Goal: Find specific page/section: Find specific page/section

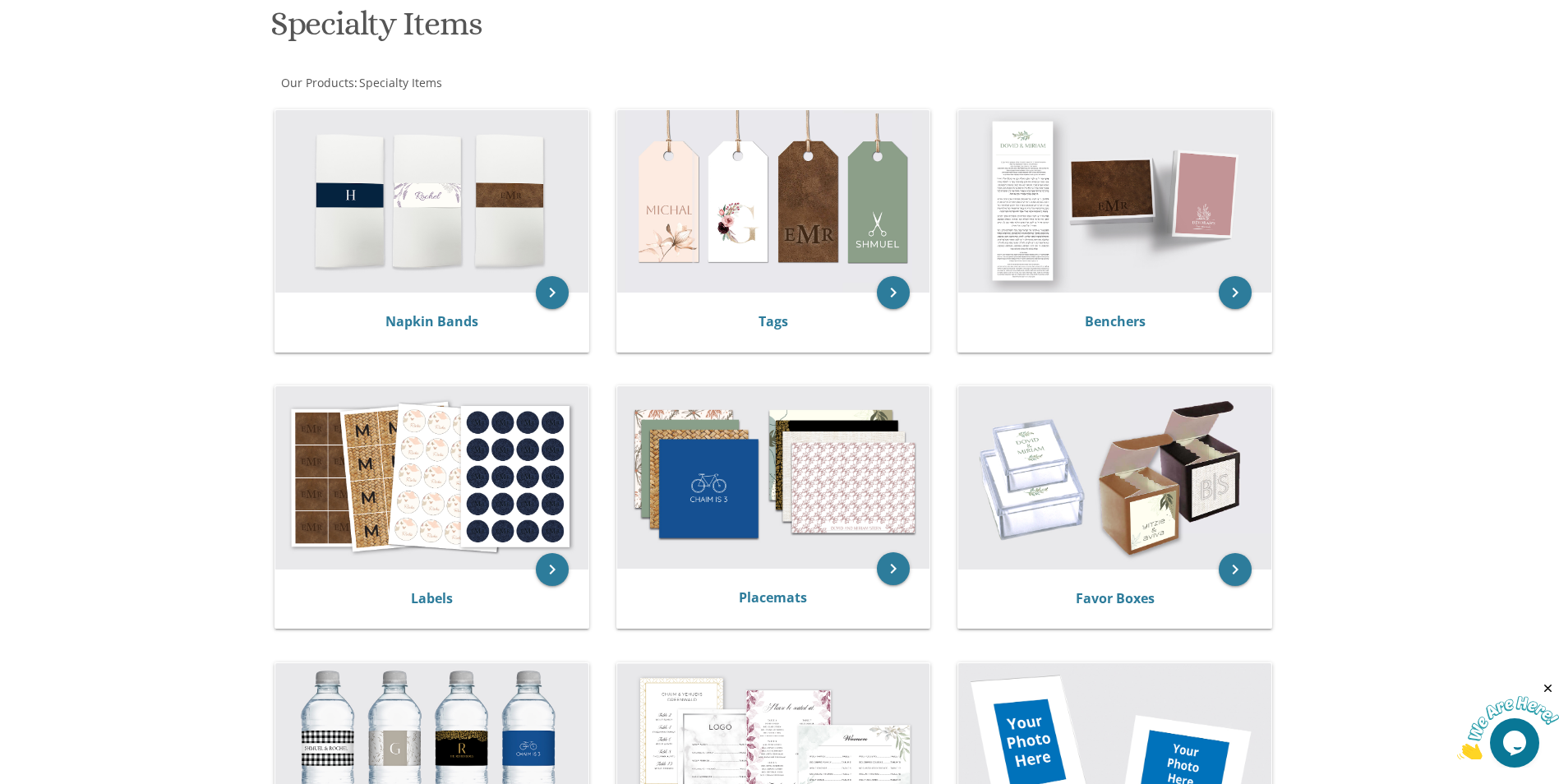
scroll to position [197, 0]
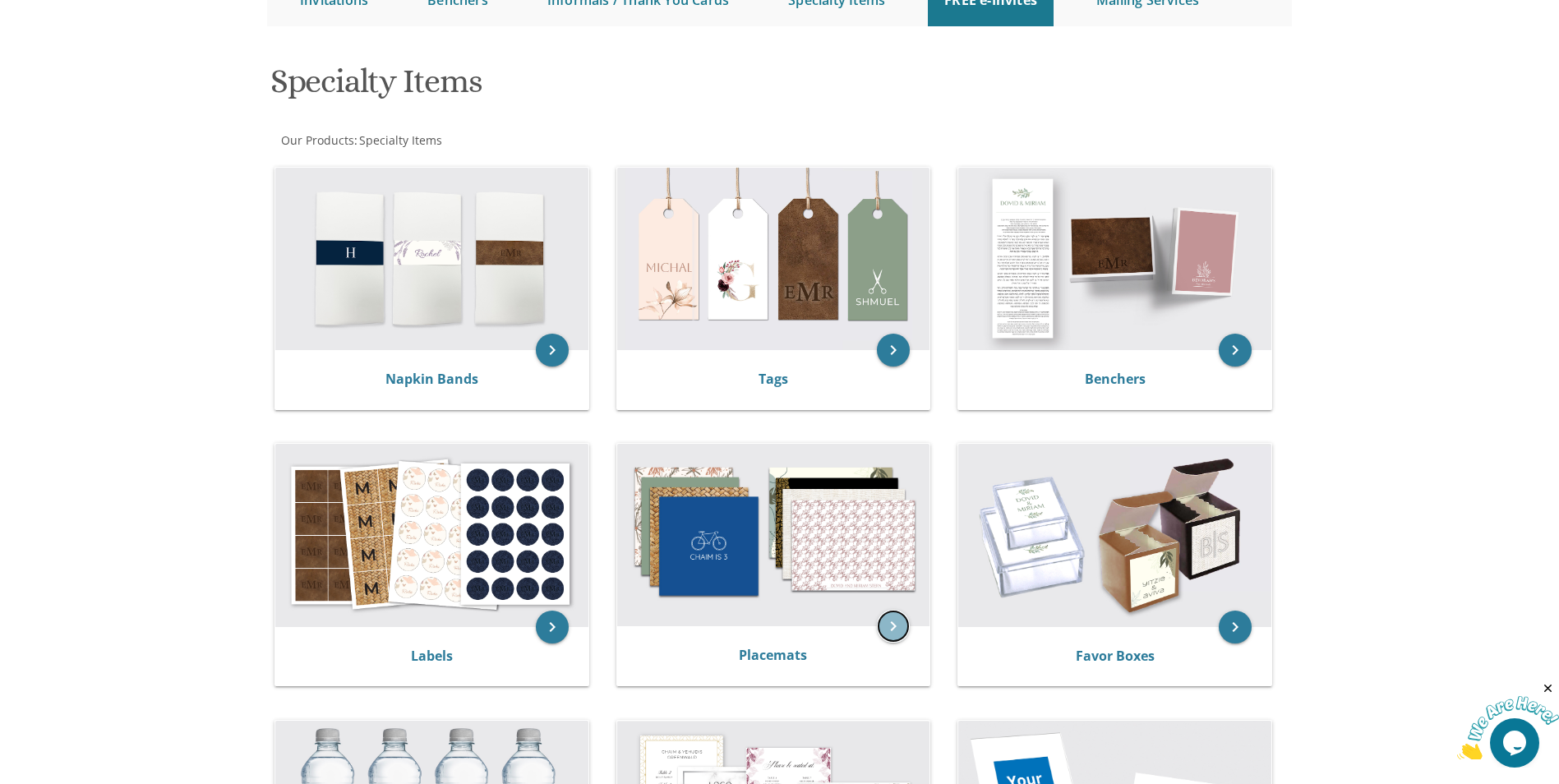
click at [896, 629] on icon "keyboard_arrow_right" at bounding box center [893, 626] width 33 height 33
click at [899, 625] on icon "keyboard_arrow_right" at bounding box center [893, 626] width 33 height 33
click at [833, 549] on img at bounding box center [773, 535] width 313 height 182
click at [766, 624] on img at bounding box center [773, 535] width 313 height 182
click at [748, 652] on link "Placemats" at bounding box center [773, 654] width 68 height 18
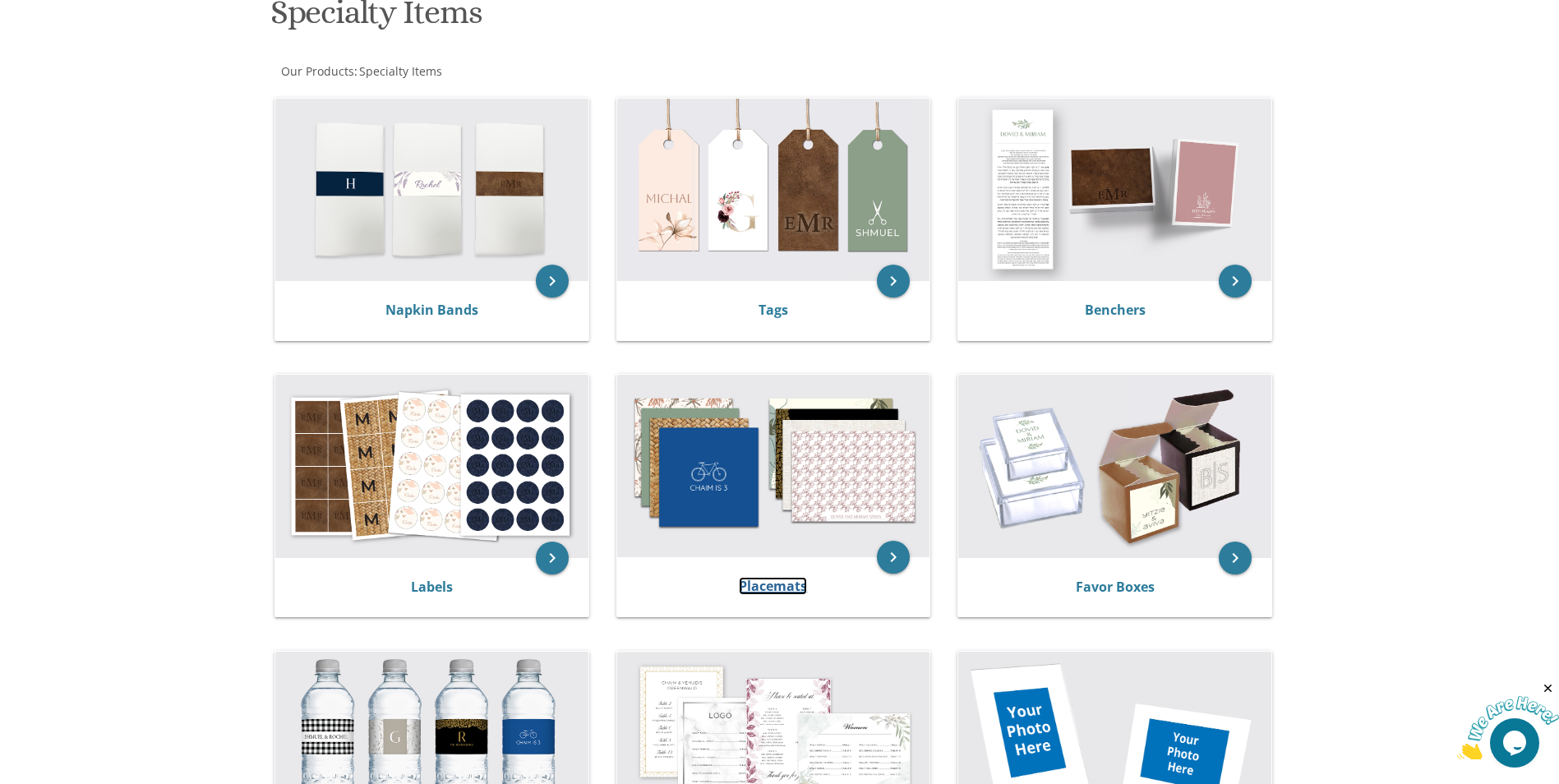
scroll to position [115, 0]
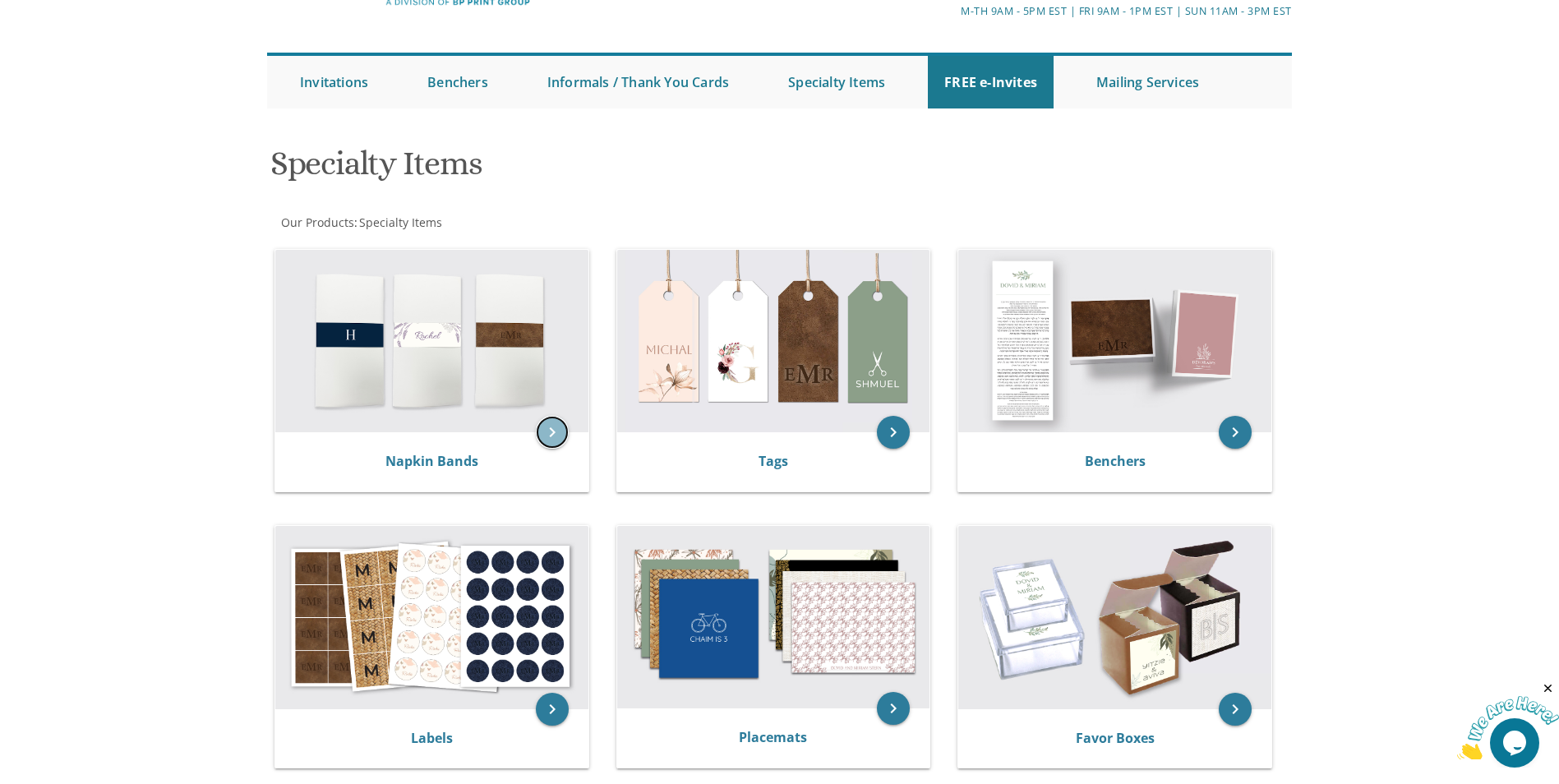
click at [551, 430] on icon "keyboard_arrow_right" at bounding box center [552, 432] width 33 height 33
click at [443, 465] on link "Napkin Bands" at bounding box center [432, 461] width 93 height 18
click at [447, 375] on img at bounding box center [431, 341] width 313 height 182
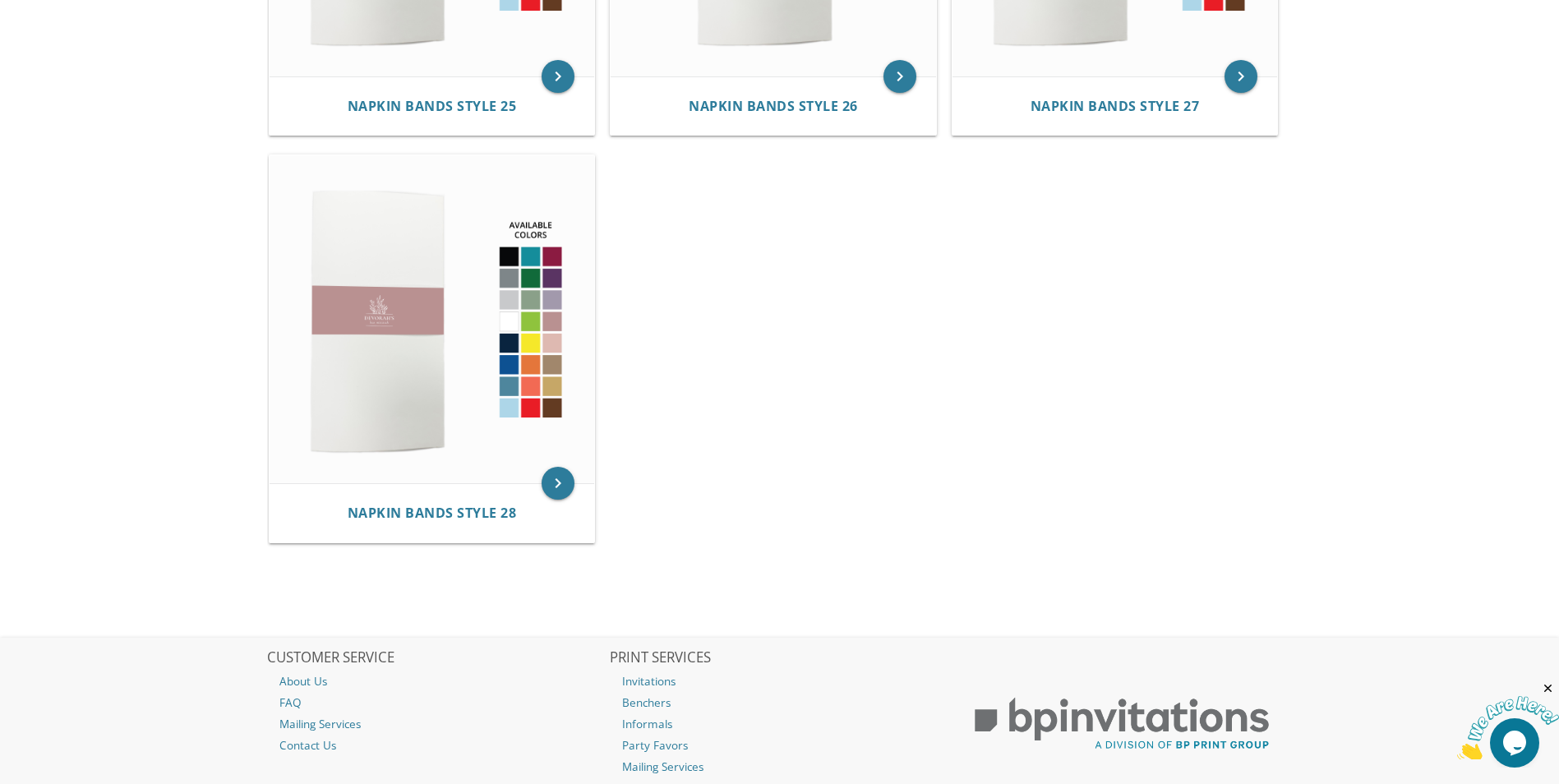
scroll to position [3988, 0]
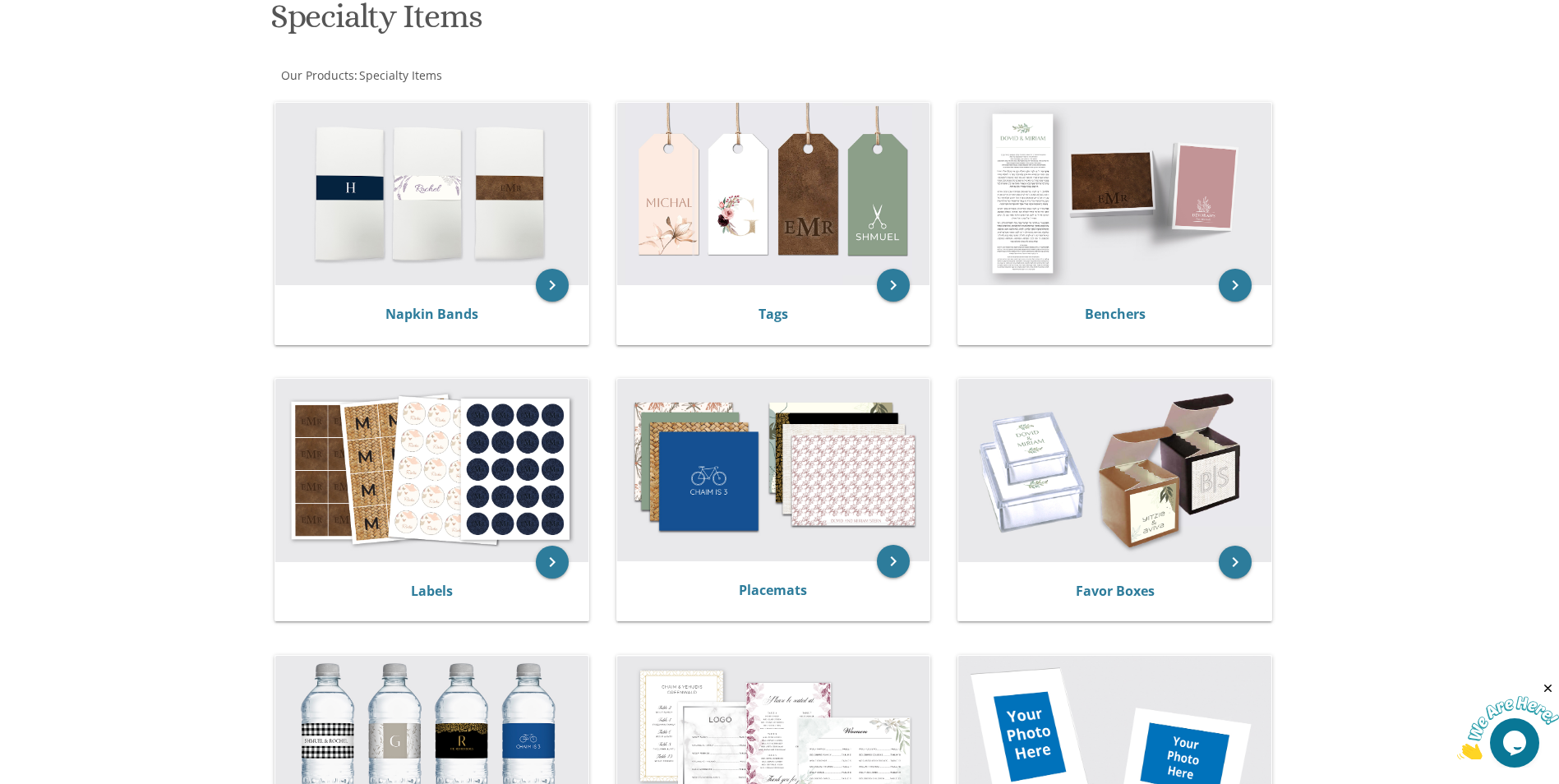
scroll to position [279, 0]
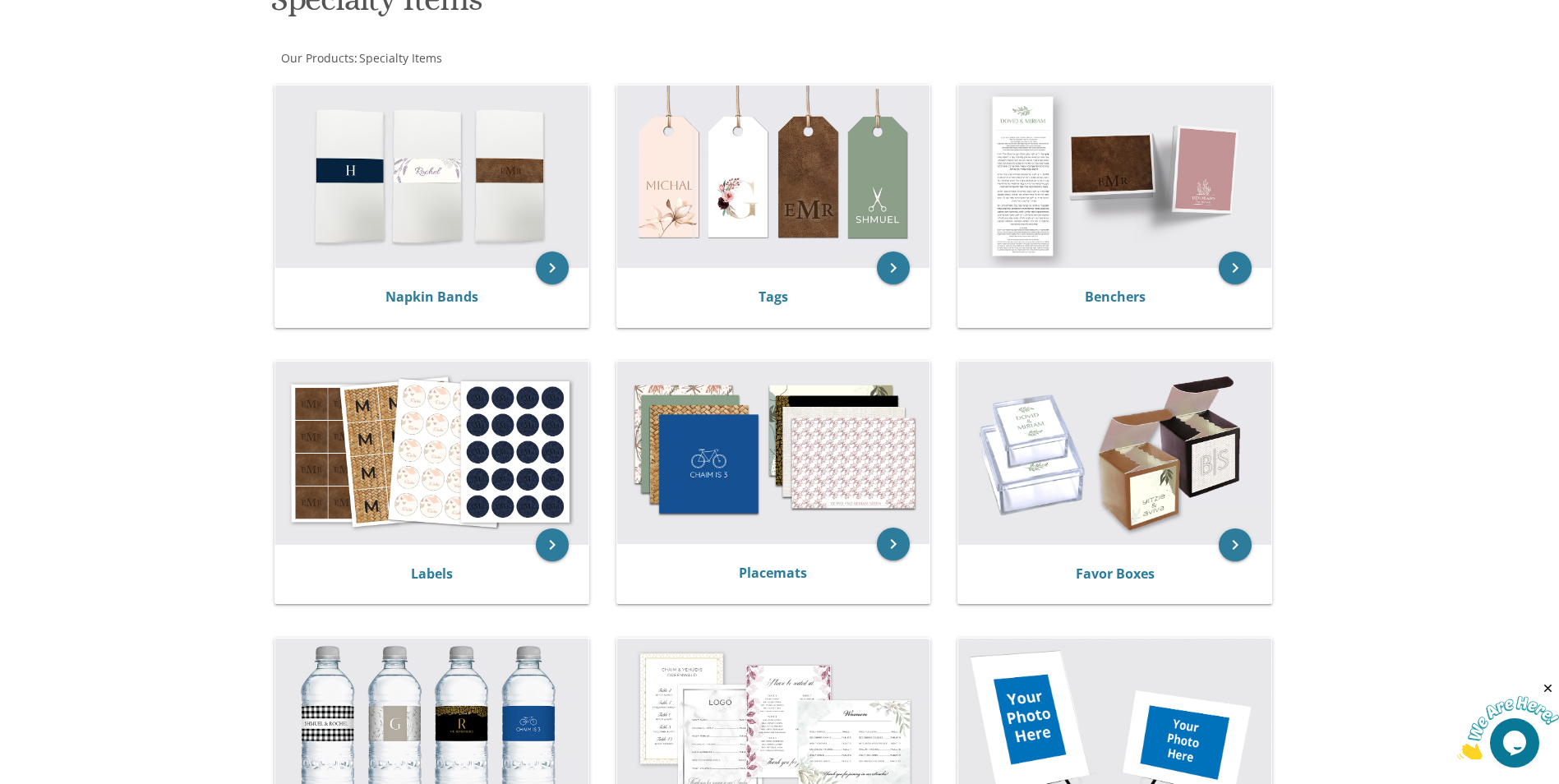
click at [730, 479] on img at bounding box center [773, 453] width 313 height 182
click at [888, 545] on icon "keyboard_arrow_right" at bounding box center [893, 543] width 33 height 33
click at [769, 581] on link "Placemats" at bounding box center [773, 572] width 68 height 18
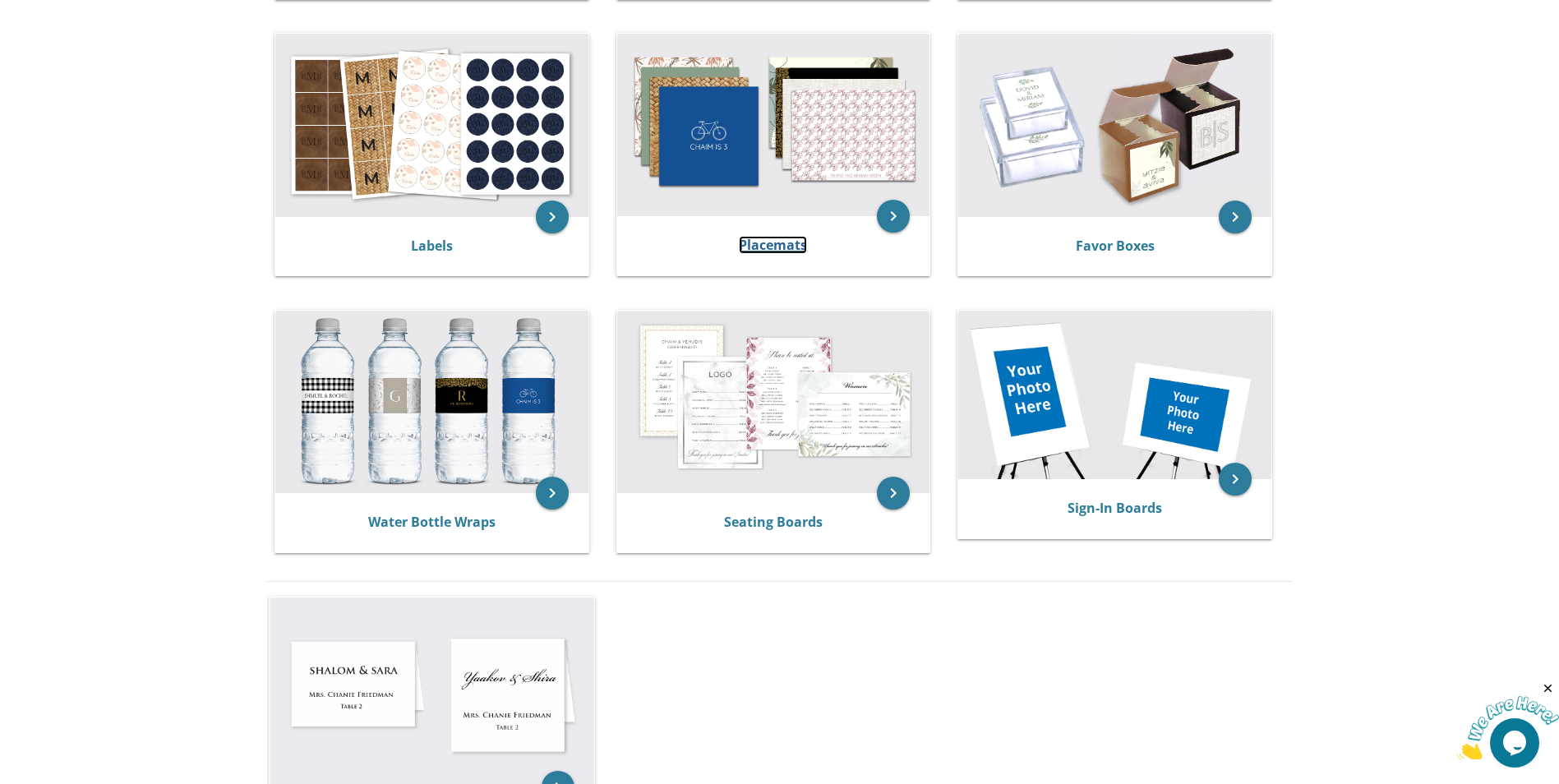
scroll to position [608, 0]
click at [762, 247] on link "Placemats" at bounding box center [773, 244] width 68 height 18
click at [885, 130] on img at bounding box center [773, 124] width 313 height 182
click at [902, 211] on icon "keyboard_arrow_right" at bounding box center [893, 215] width 33 height 33
